Goal: Task Accomplishment & Management: Use online tool/utility

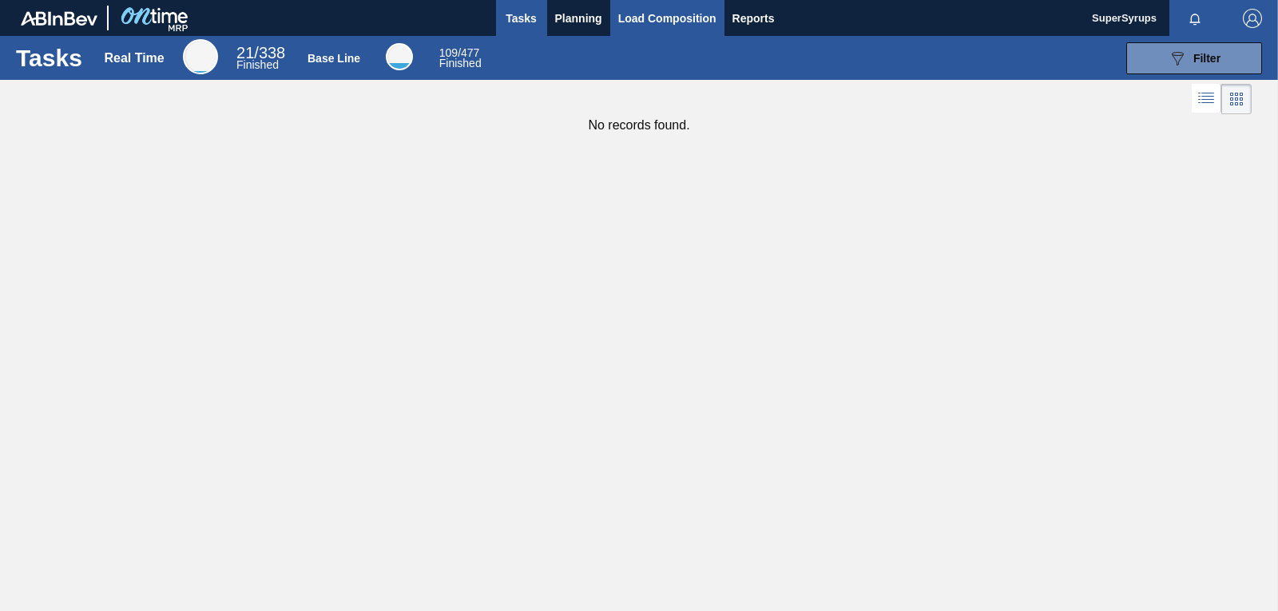
click at [621, 17] on span "Load Composition" at bounding box center [667, 18] width 98 height 19
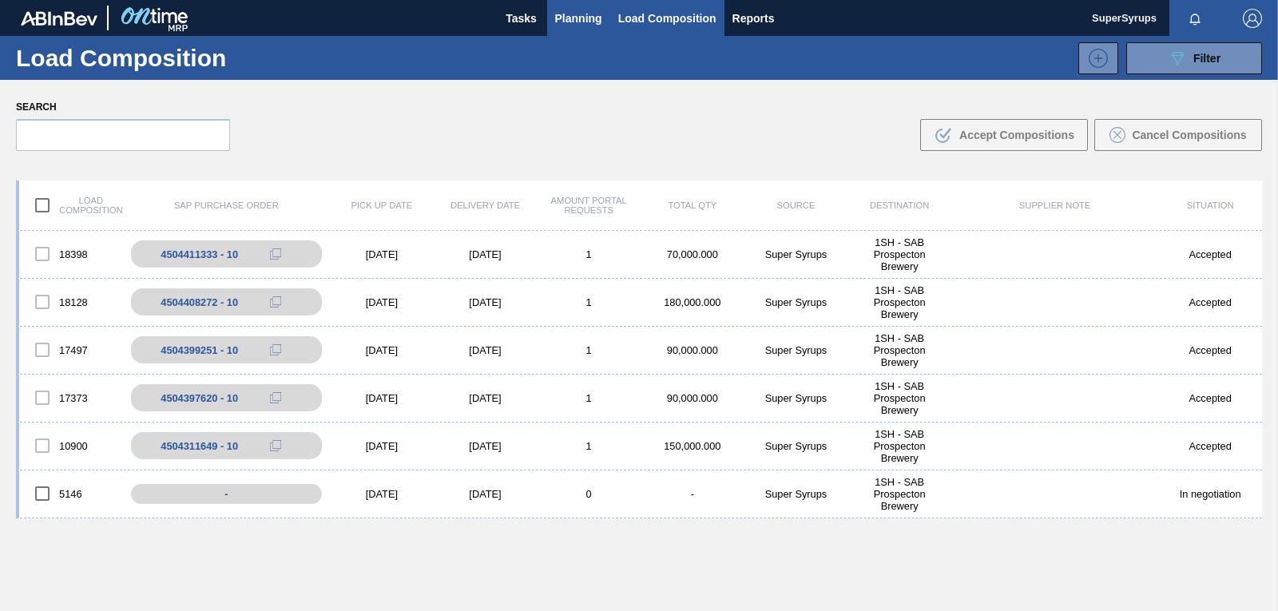
click at [593, 19] on span "Planning" at bounding box center [578, 18] width 47 height 19
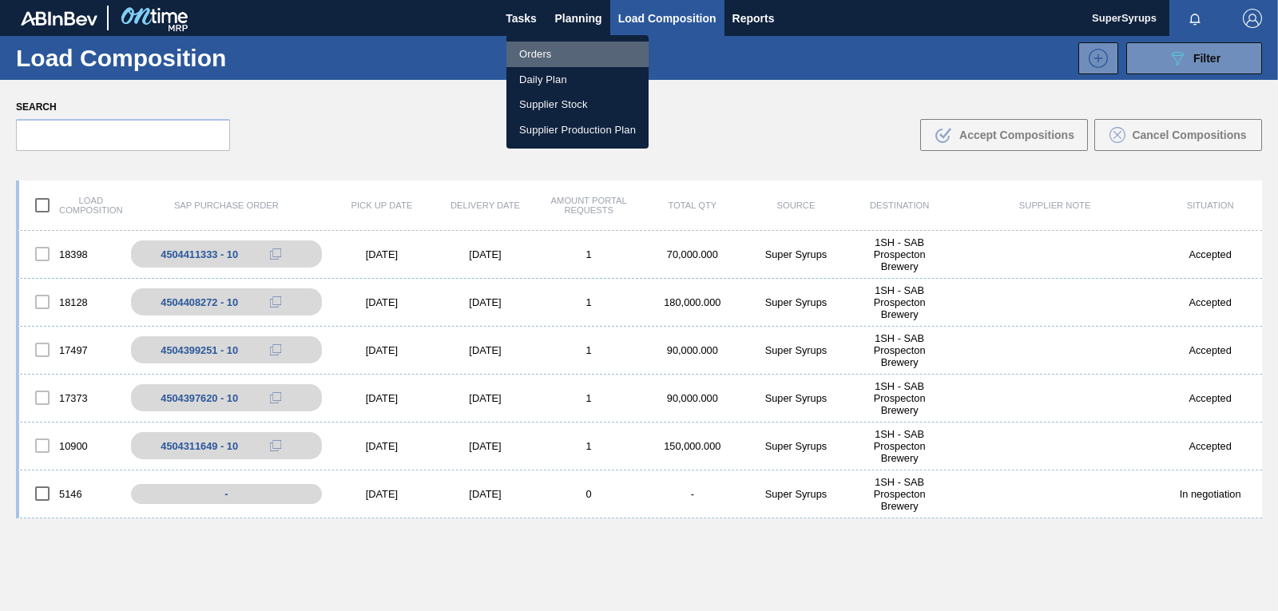
click at [577, 58] on li "Orders" at bounding box center [577, 55] width 142 height 26
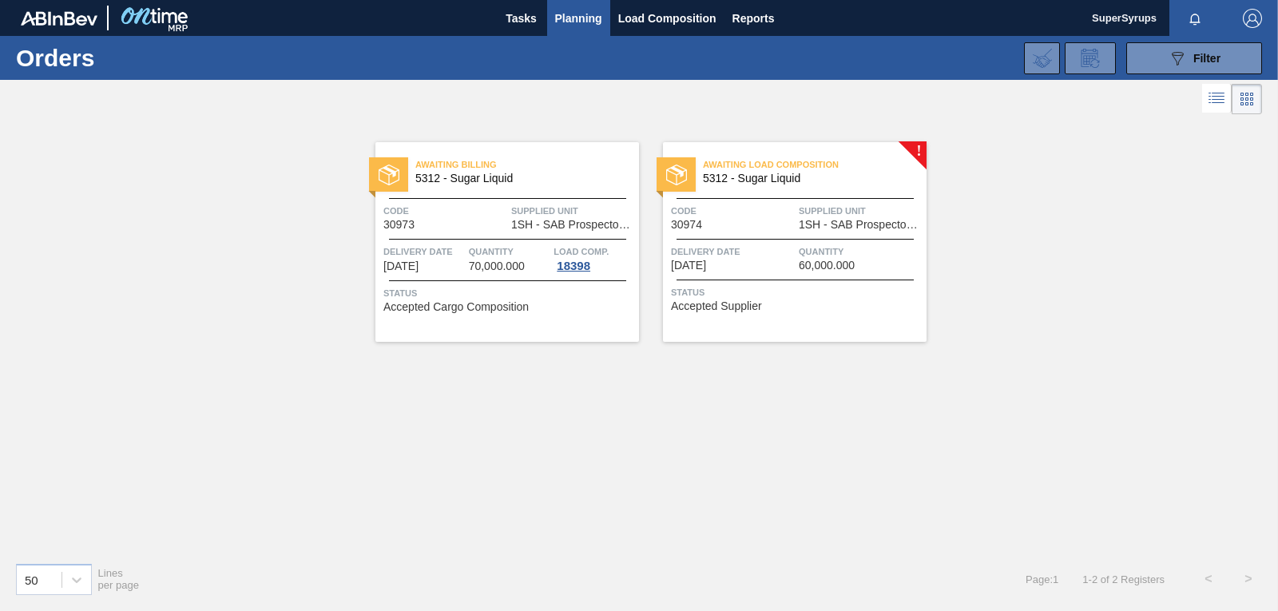
click at [822, 288] on span "Status" at bounding box center [797, 292] width 252 height 16
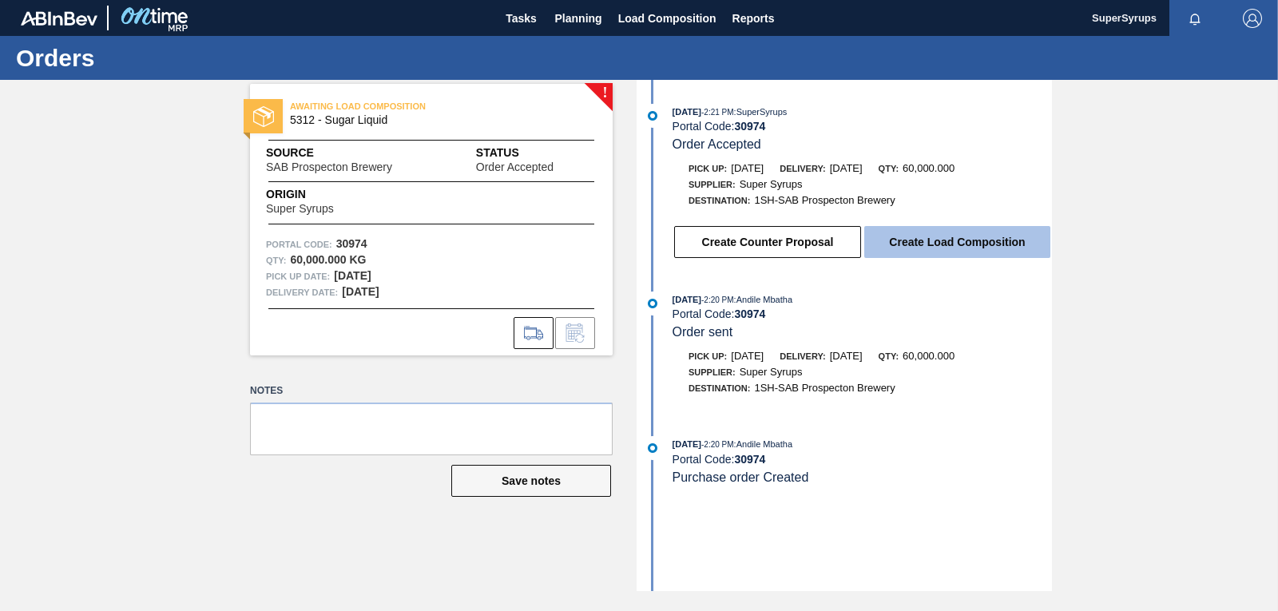
click at [903, 251] on button "Create Load Composition" at bounding box center [957, 242] width 186 height 32
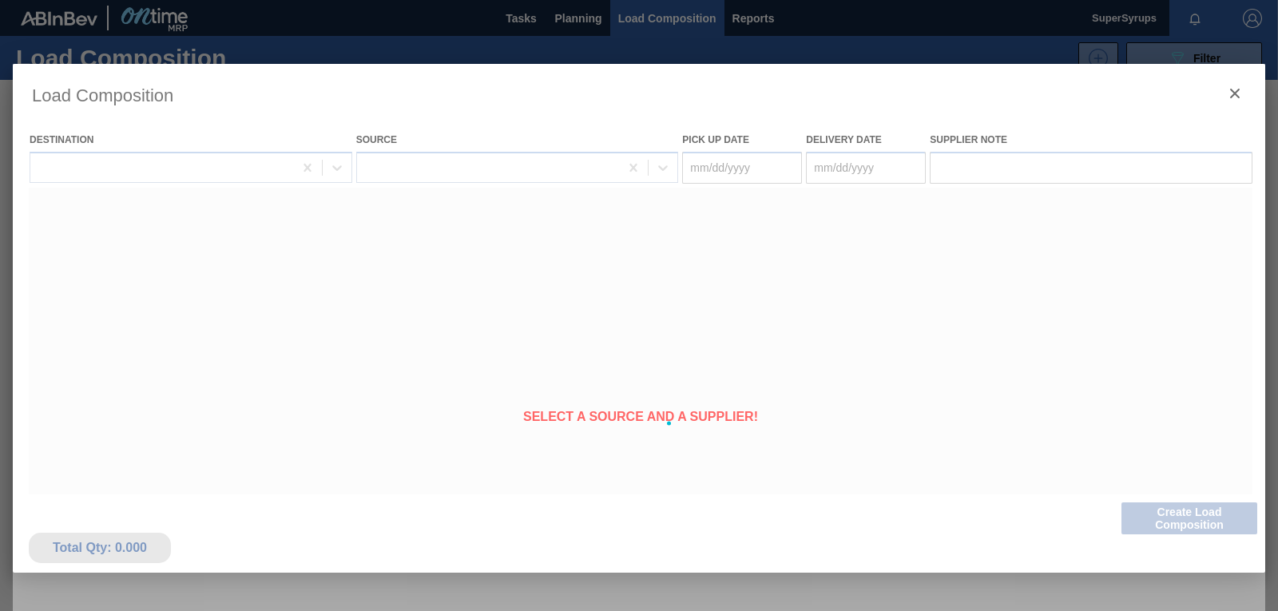
type Date "[DATE]"
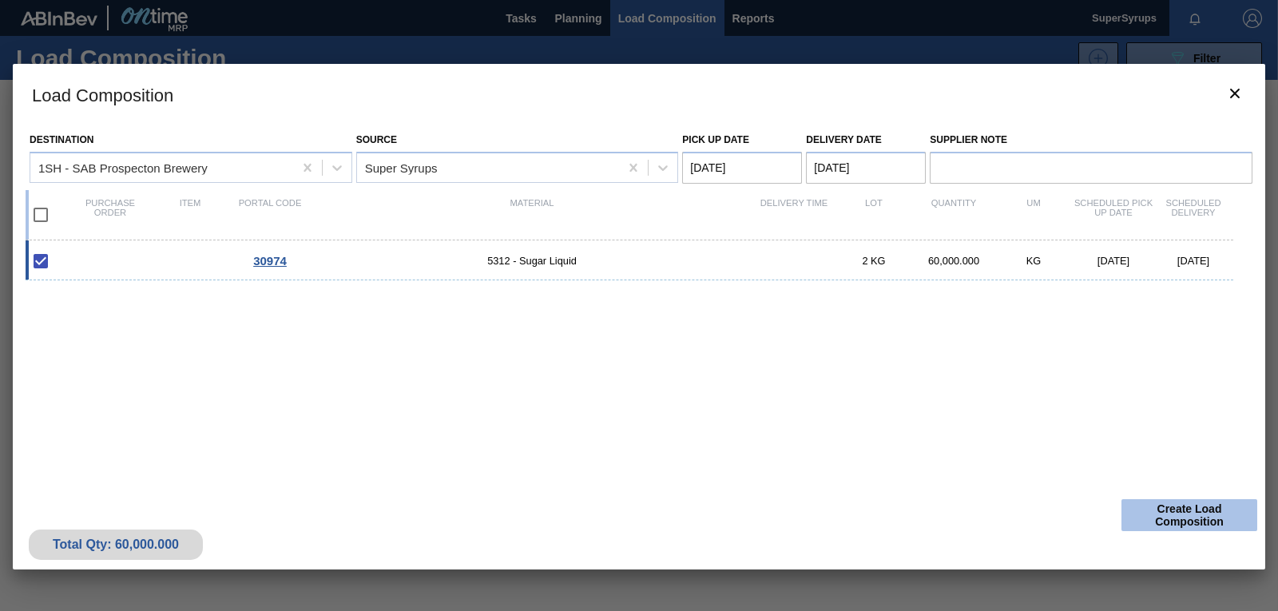
click at [1211, 522] on button "Create Load Composition" at bounding box center [1189, 515] width 136 height 32
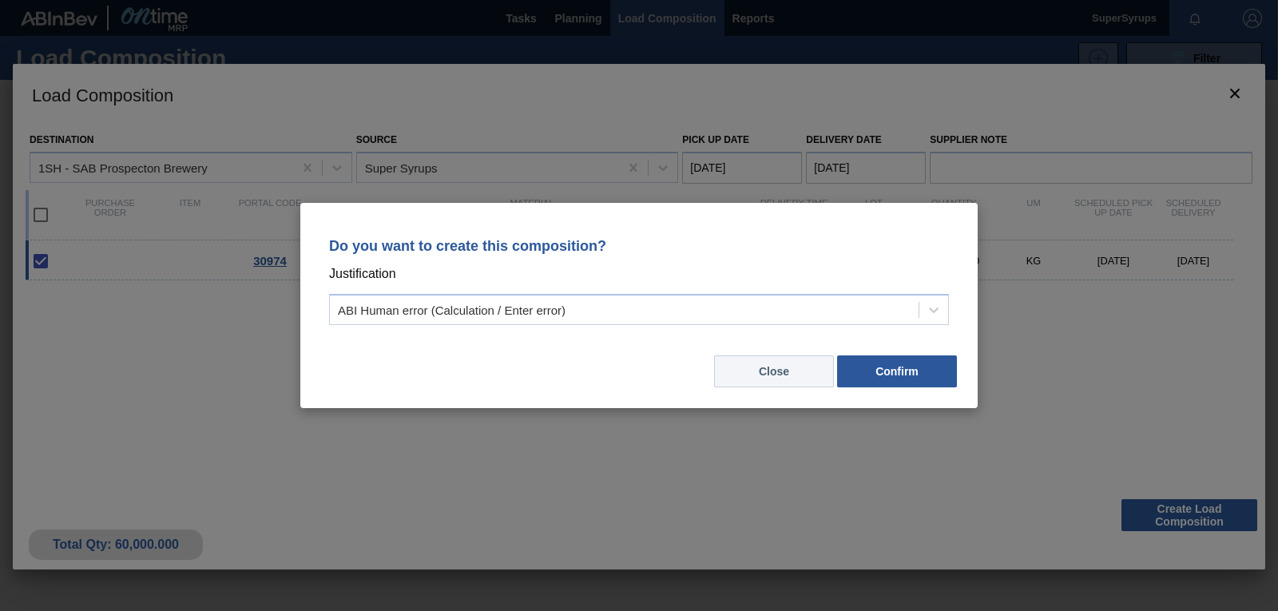
click at [786, 374] on button "Close" at bounding box center [774, 371] width 120 height 32
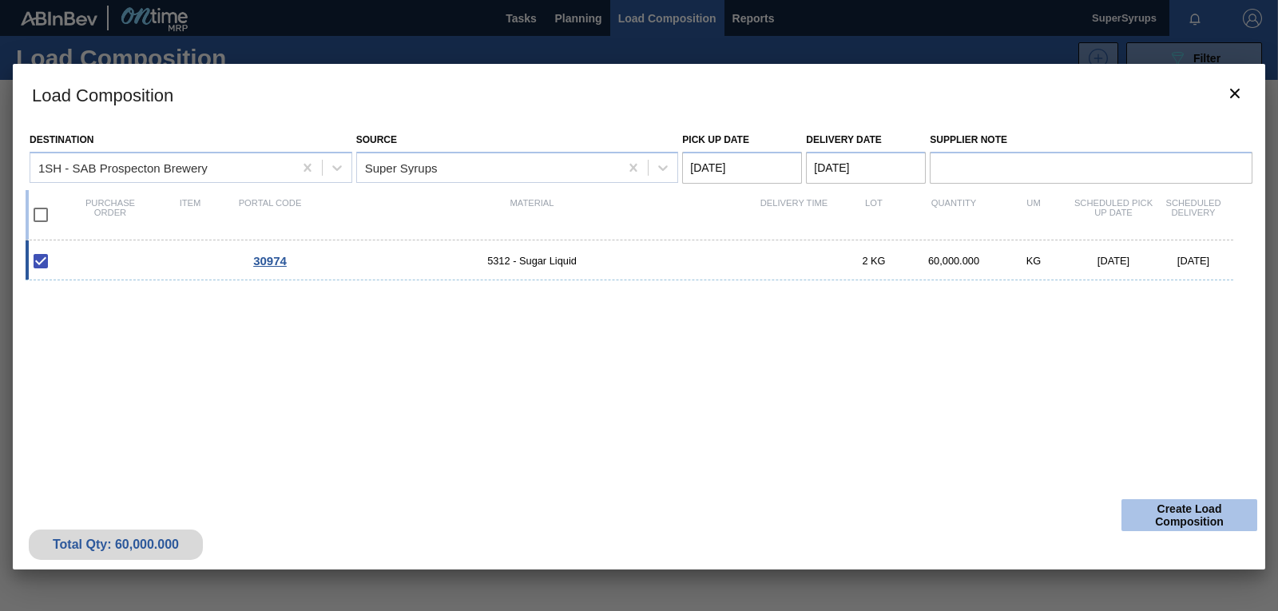
click at [1233, 511] on button "Create Load Composition" at bounding box center [1189, 515] width 136 height 32
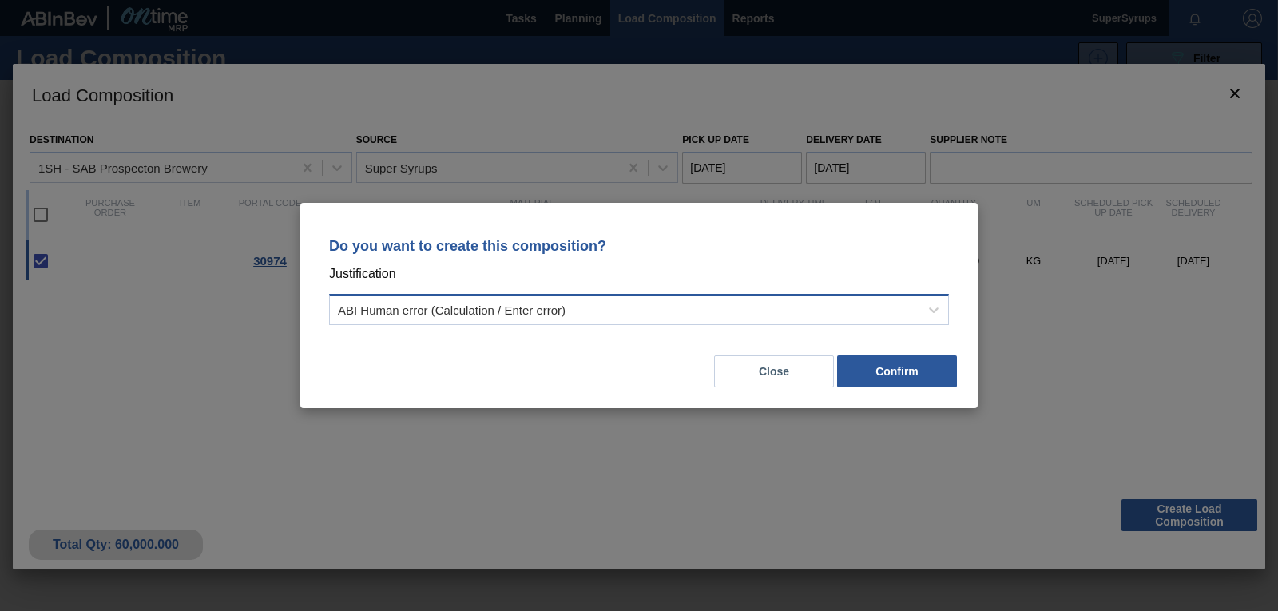
click at [520, 315] on div "ABI Human error (Calculation / Enter error)" at bounding box center [452, 310] width 228 height 14
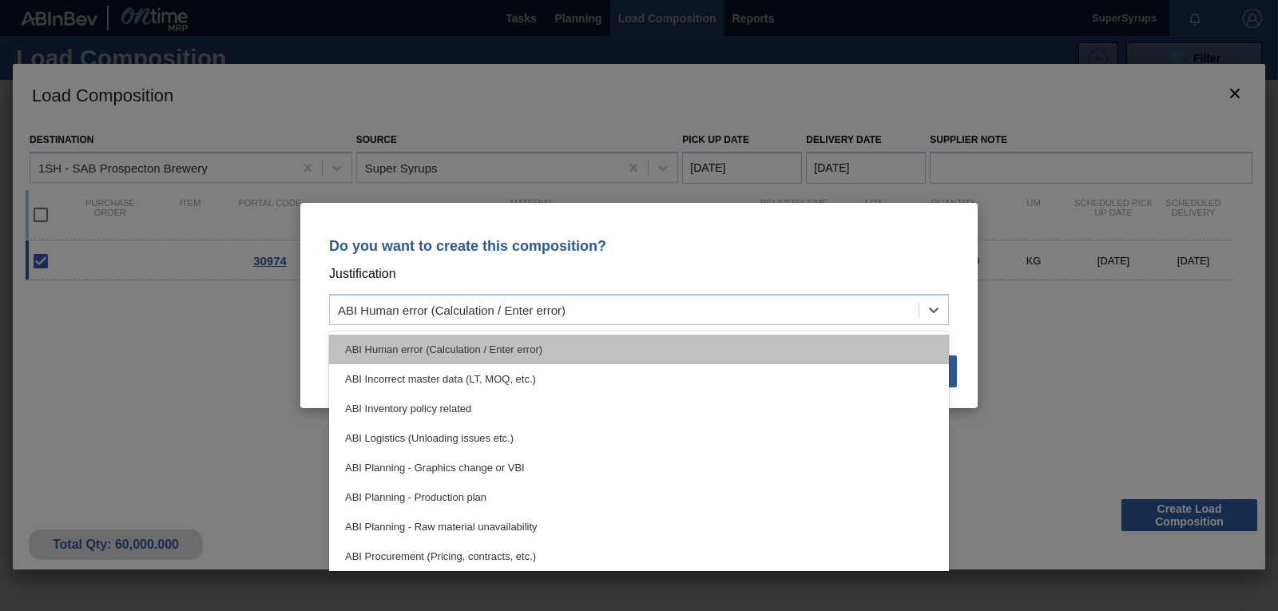
click at [506, 347] on div "ABI Human error (Calculation / Enter error)" at bounding box center [639, 350] width 620 height 30
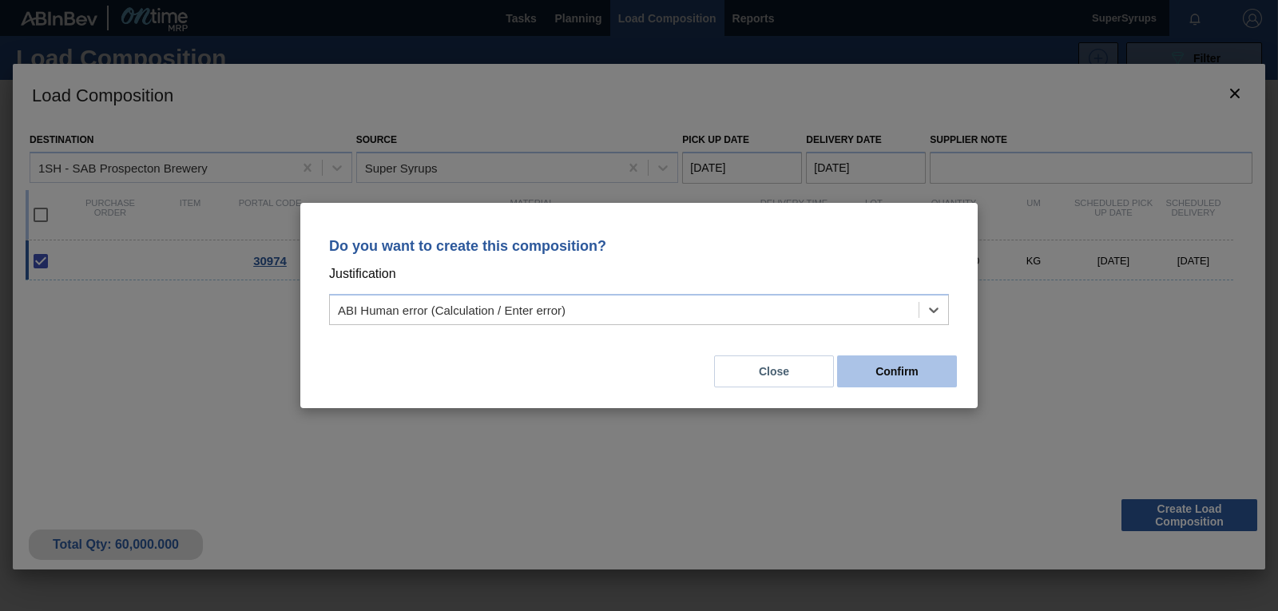
click at [877, 375] on button "Confirm" at bounding box center [897, 371] width 120 height 32
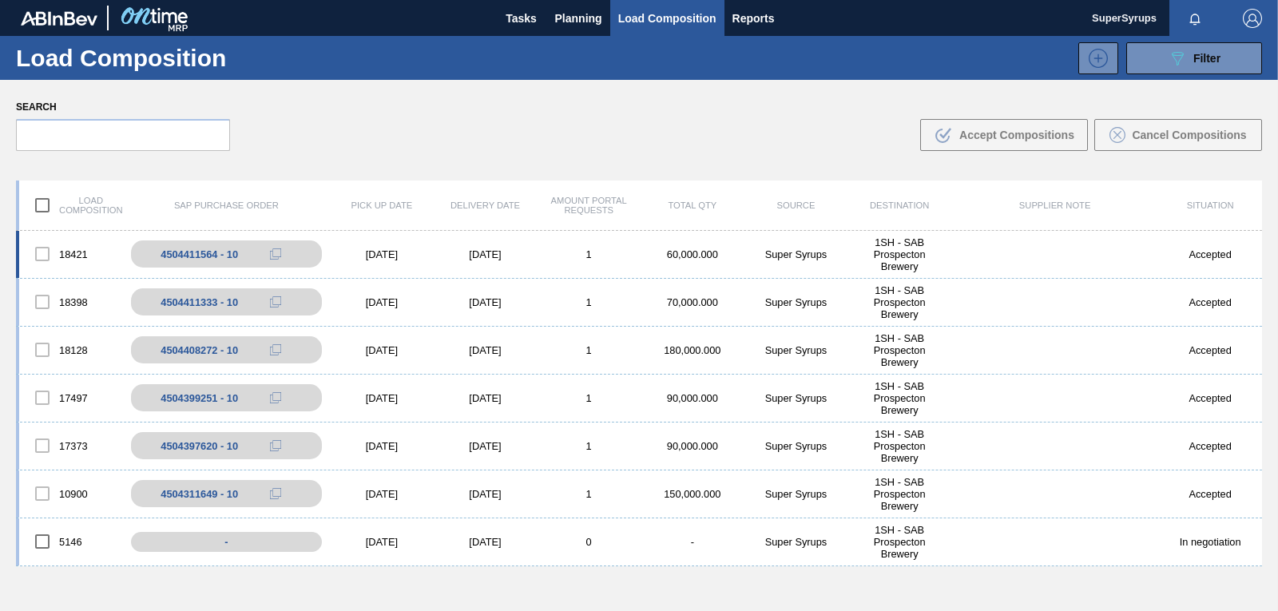
click at [744, 256] on div "Super Syrups" at bounding box center [796, 254] width 104 height 12
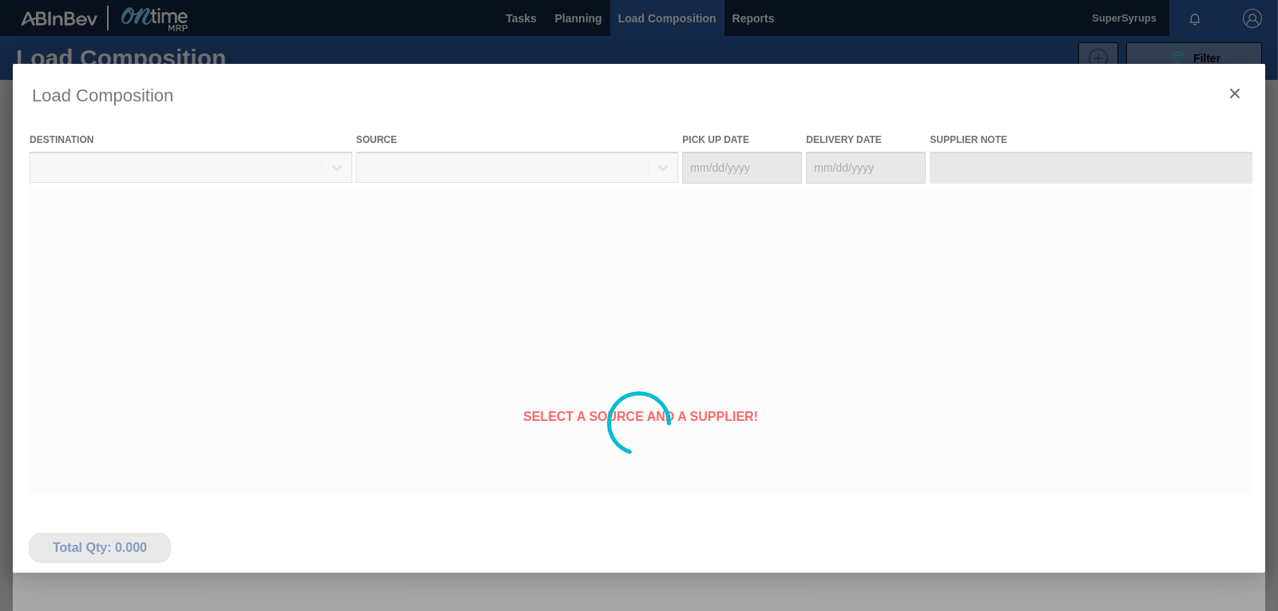
type Date "[DATE]"
